Goal: Find specific page/section: Find specific page/section

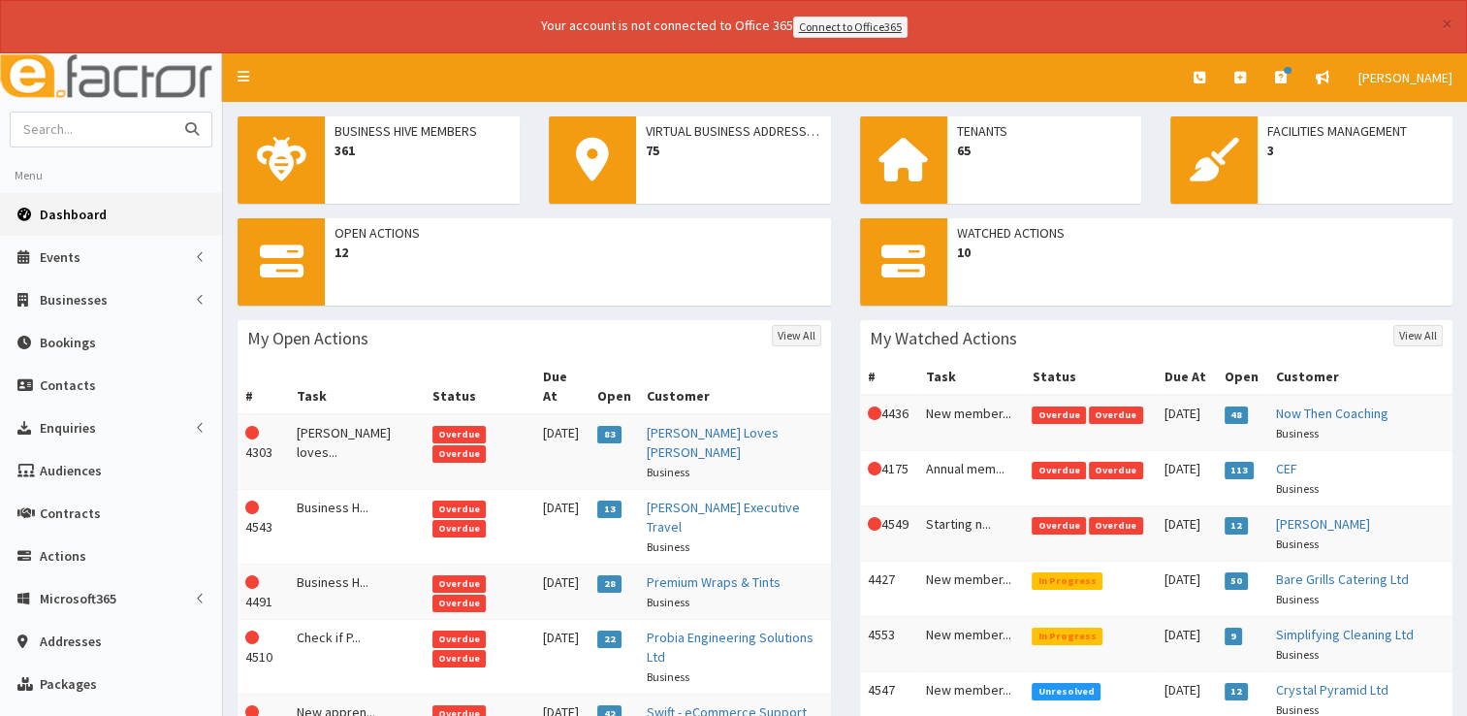
click at [129, 122] on input "text" at bounding box center [92, 129] width 163 height 34
type input "[PERSON_NAME]"
click at [173, 112] on button "submit" at bounding box center [192, 129] width 39 height 34
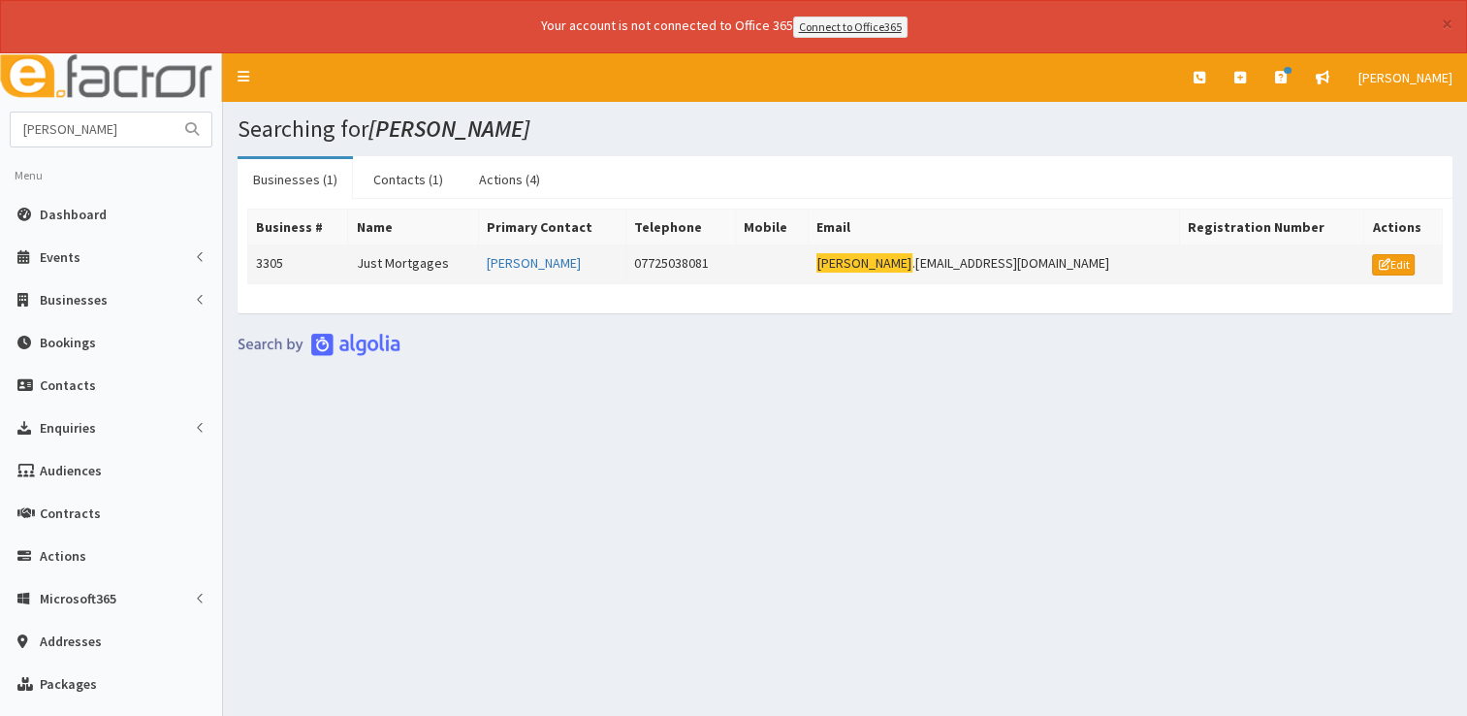
click at [433, 260] on td "Just Mortgages" at bounding box center [413, 263] width 131 height 39
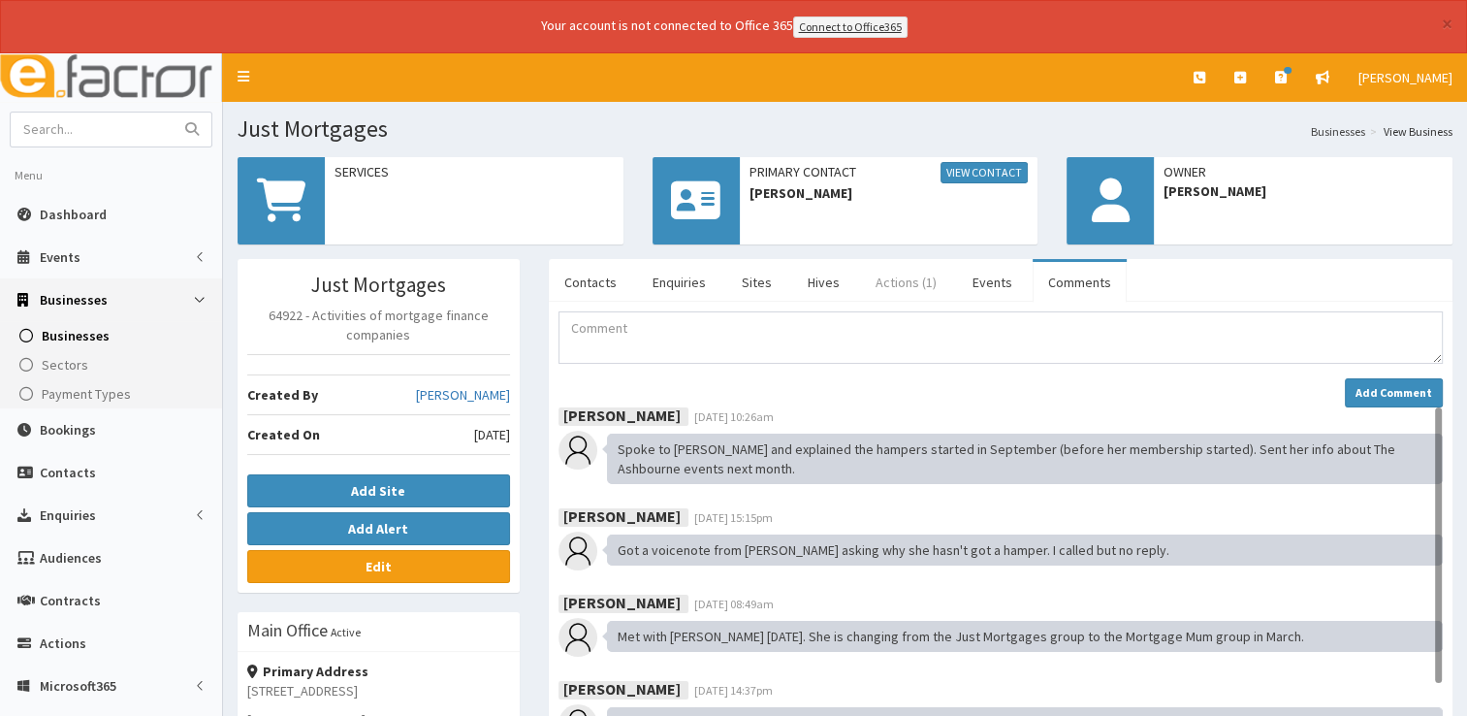
click at [910, 285] on link "Actions (1)" at bounding box center [906, 282] width 92 height 41
